Goal: Transaction & Acquisition: Download file/media

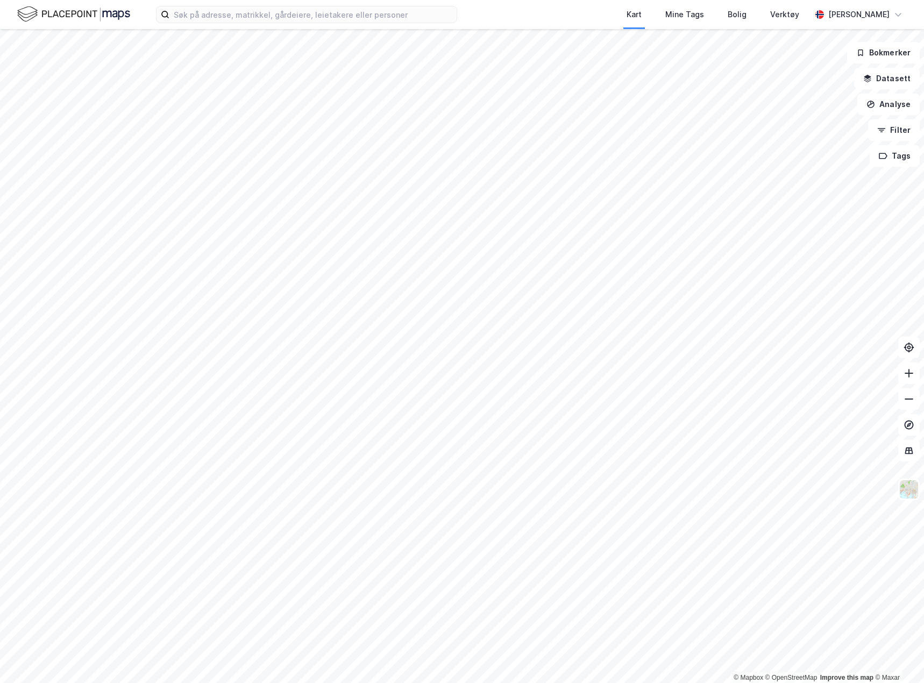
click at [207, 26] on div "Kart Mine Tags Bolig Verktøy [PERSON_NAME]" at bounding box center [462, 14] width 924 height 29
click at [205, 16] on input at bounding box center [312, 14] width 287 height 16
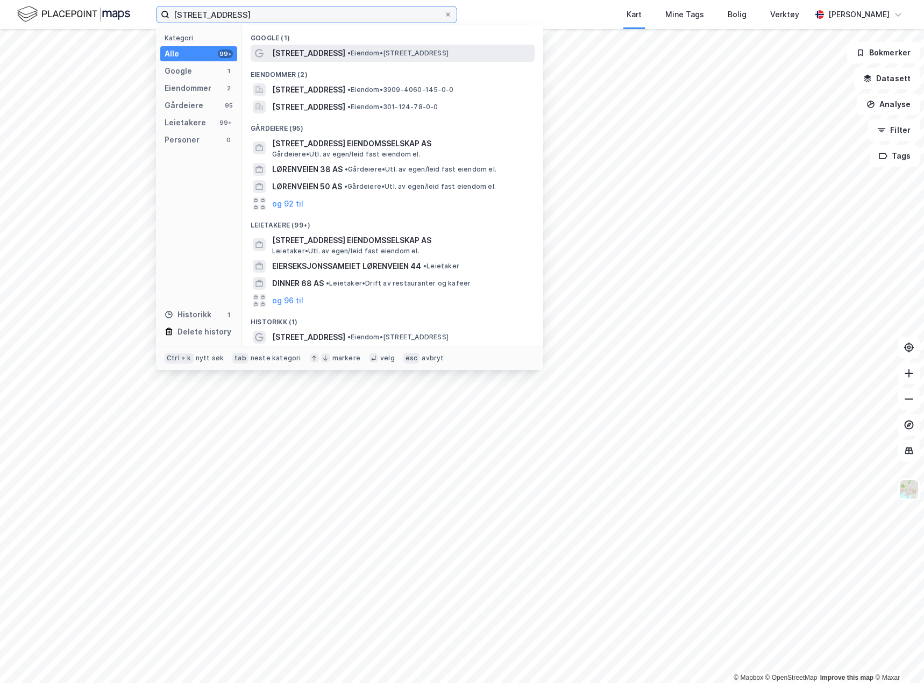
type input "[STREET_ADDRESS]"
click at [305, 47] on span "[STREET_ADDRESS]" at bounding box center [308, 53] width 73 height 13
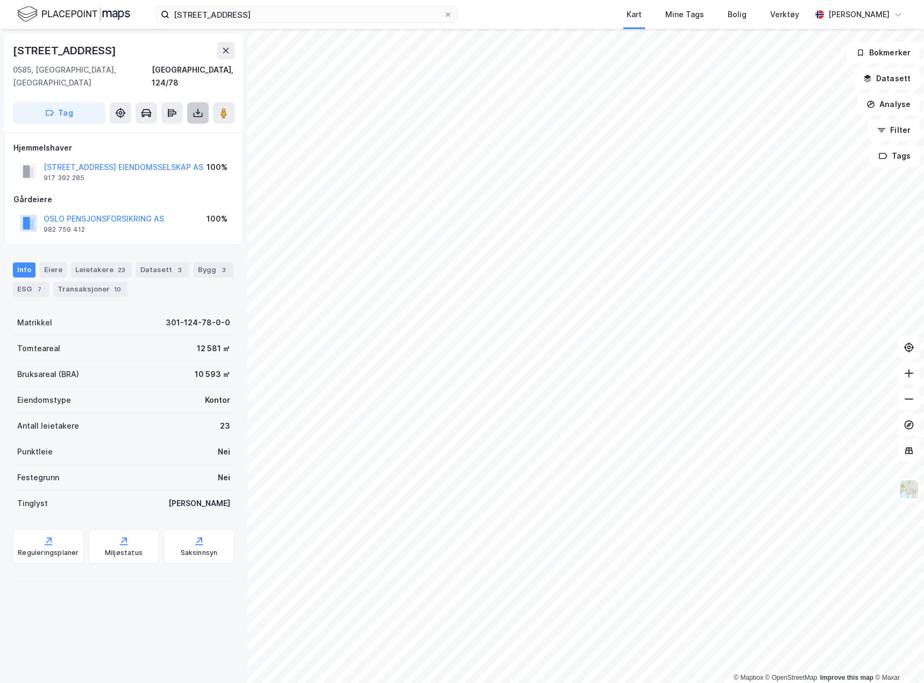
click at [202, 113] on icon at bounding box center [198, 115] width 9 height 4
click at [168, 143] on div "Last ned matrikkelrapport" at bounding box center [151, 151] width 115 height 17
